Goal: Task Accomplishment & Management: Complete application form

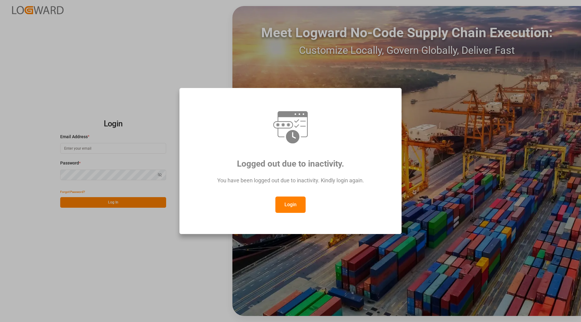
drag, startPoint x: 0, startPoint y: 0, endPoint x: 181, endPoint y: 178, distance: 253.7
click at [285, 203] on button "Login" at bounding box center [290, 205] width 30 height 16
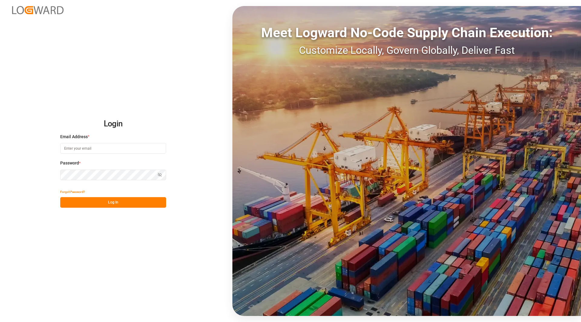
click at [62, 145] on input at bounding box center [113, 148] width 106 height 11
type input "[PERSON_NAME][EMAIL_ADDRESS][PERSON_NAME][DOMAIN_NAME]"
drag, startPoint x: 114, startPoint y: 206, endPoint x: 108, endPoint y: 203, distance: 6.1
click at [110, 202] on button "Log In" at bounding box center [113, 202] width 106 height 11
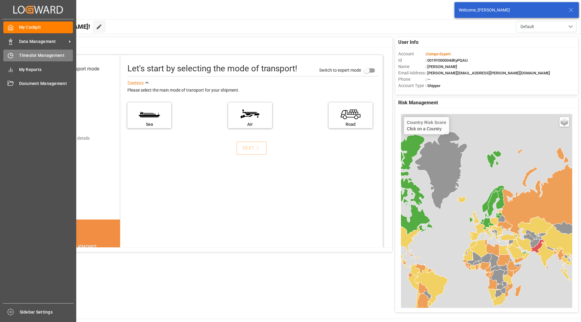
click at [13, 55] on icon at bounding box center [12, 54] width 2 height 2
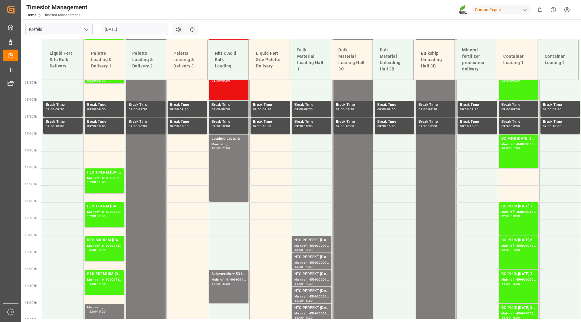
scroll to position [286, 0]
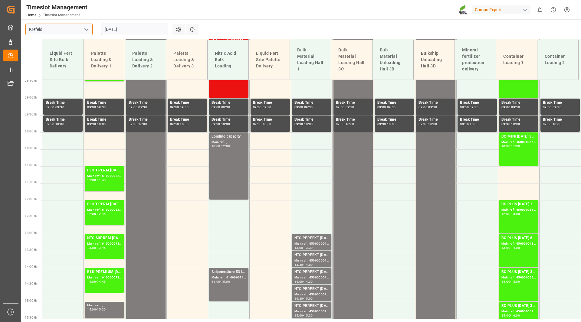
click at [86, 35] on input "Krefeld" at bounding box center [58, 30] width 67 height 12
click at [86, 29] on icon "open menu" at bounding box center [86, 29] width 7 height 7
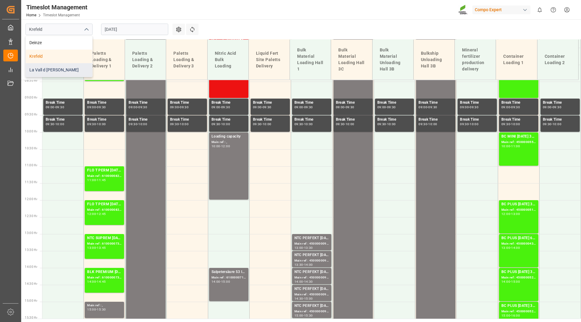
drag, startPoint x: 52, startPoint y: 66, endPoint x: 64, endPoint y: 75, distance: 14.2
click at [52, 66] on div "La Vall d [PERSON_NAME]" at bounding box center [59, 70] width 67 height 14
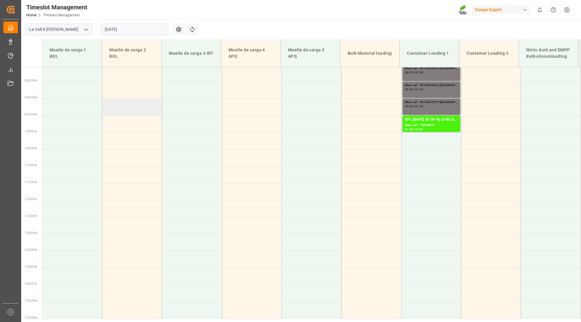
scroll to position [243, 0]
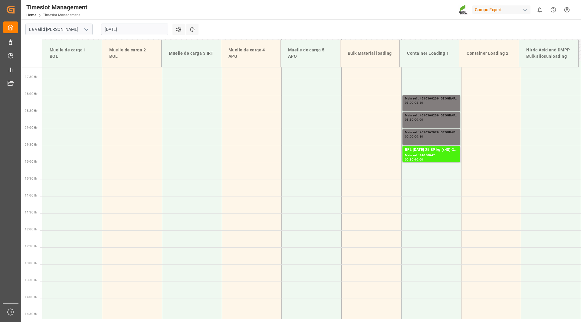
click at [121, 34] on input "[DATE]" at bounding box center [134, 30] width 67 height 12
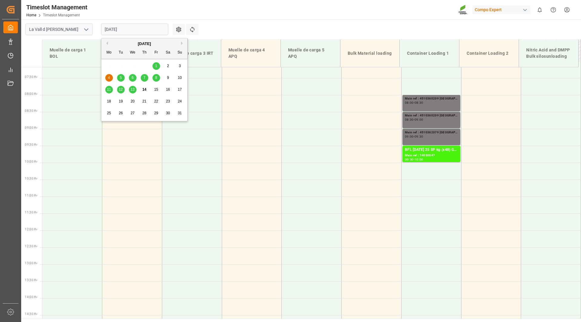
click at [145, 89] on span "14" at bounding box center [144, 89] width 4 height 4
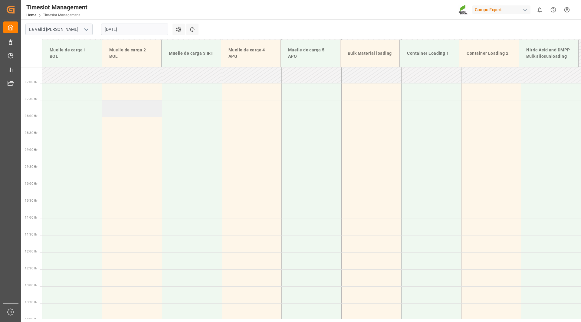
scroll to position [274, 0]
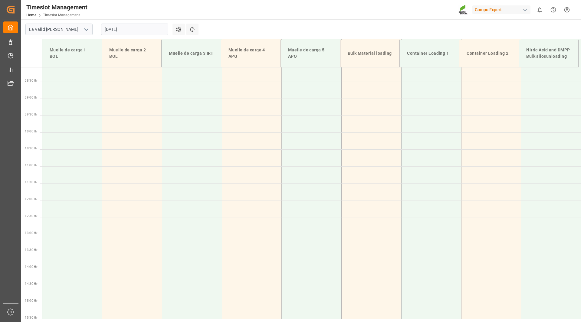
click at [136, 33] on input "[DATE]" at bounding box center [134, 30] width 67 height 12
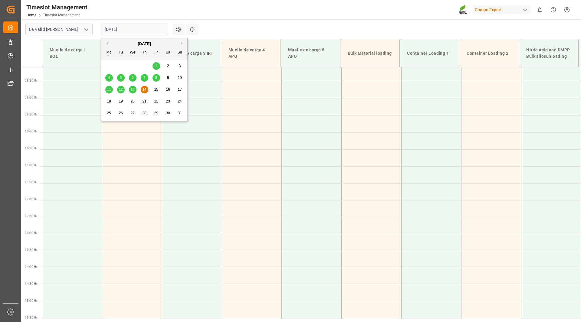
click at [110, 101] on span "18" at bounding box center [109, 101] width 4 height 4
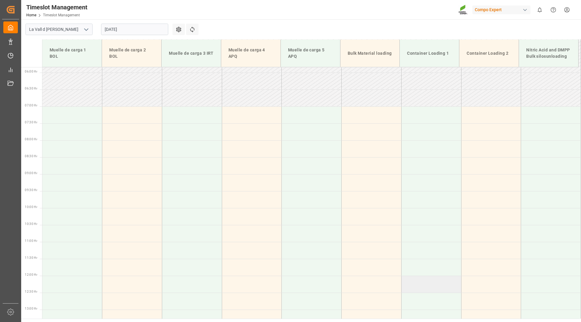
scroll to position [213, 0]
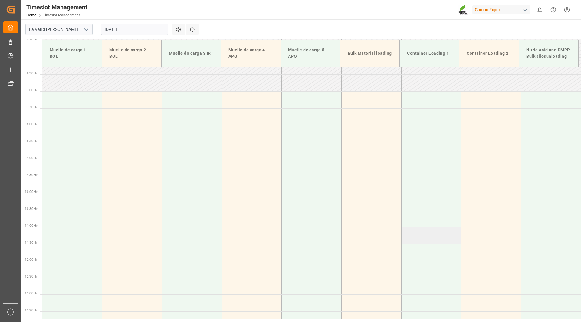
click at [425, 237] on td at bounding box center [431, 235] width 60 height 17
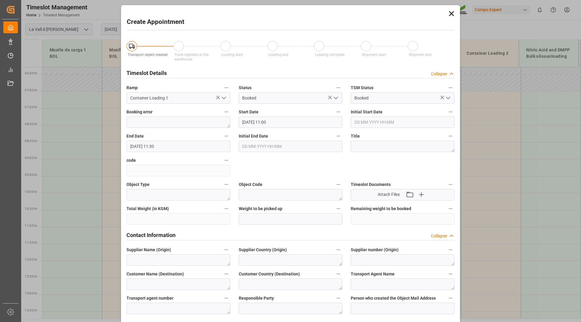
type input "[DATE] 11:00"
click at [168, 145] on input "[DATE] 11:30" at bounding box center [179, 147] width 104 height 12
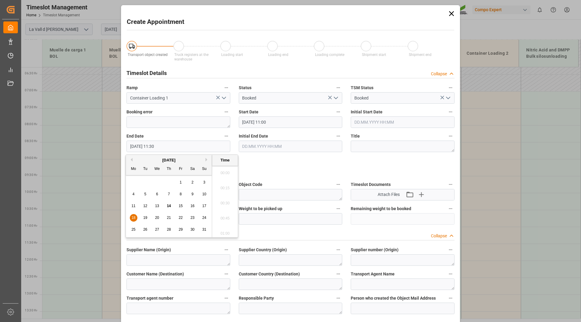
scroll to position [668, 0]
click at [131, 219] on span "18" at bounding box center [133, 218] width 4 height 4
click at [225, 231] on li "12:00" at bounding box center [225, 231] width 26 height 15
type input "[DATE] 12:00"
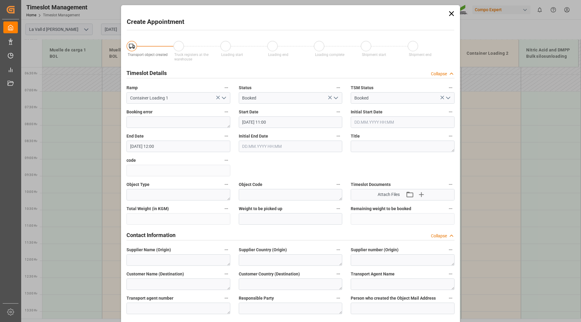
scroll to position [61, 0]
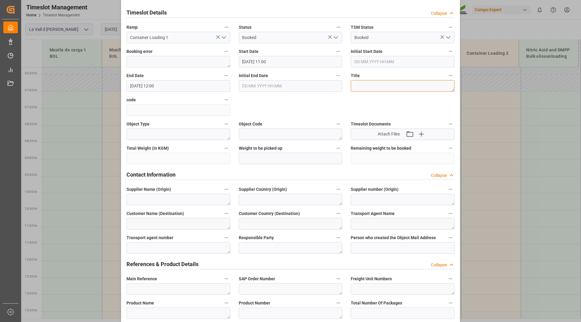
click at [369, 89] on textarea at bounding box center [403, 86] width 104 height 12
drag, startPoint x: 398, startPoint y: 87, endPoint x: 344, endPoint y: 78, distance: 55.3
type textarea "Descarga MAP Fertusa"
click at [261, 157] on input "text" at bounding box center [291, 159] width 104 height 12
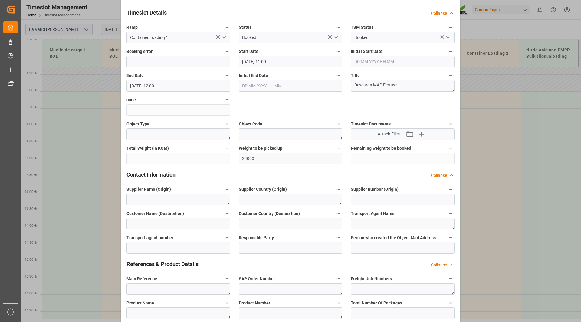
type input "24000"
click at [263, 169] on div "Contact Information Collapse" at bounding box center [291, 175] width 328 height 12
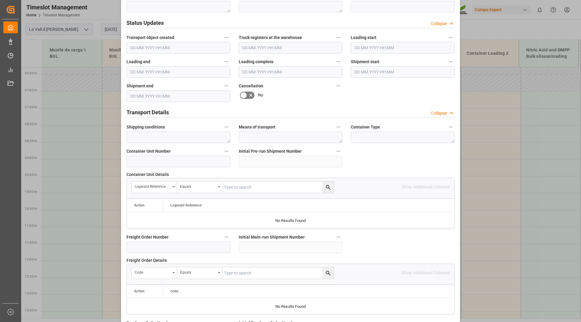
scroll to position [242, 0]
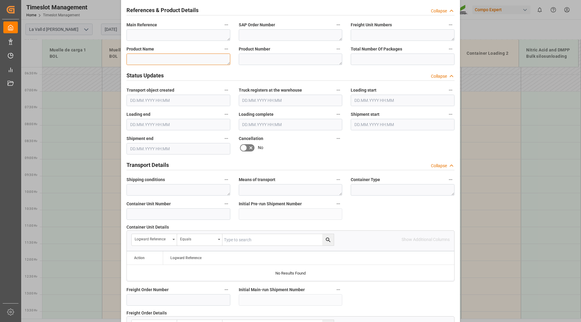
click at [187, 59] on textarea at bounding box center [179, 60] width 104 height 12
paste textarea "Descarga MAP Fertusa"
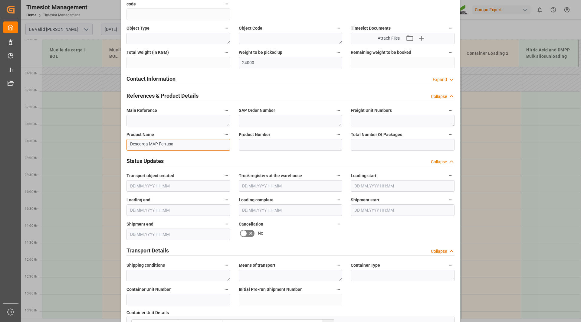
scroll to position [151, 0]
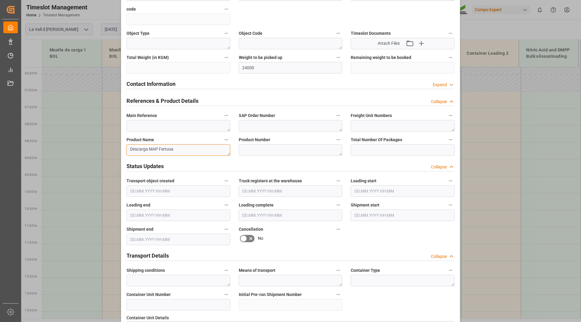
type textarea "Descarga MAP Fertusa"
click at [249, 130] on textarea at bounding box center [291, 126] width 104 height 12
drag, startPoint x: 248, startPoint y: 68, endPoint x: 244, endPoint y: 67, distance: 3.3
click at [244, 67] on input "24000" at bounding box center [291, 68] width 104 height 12
type input "22000"
